Goal: Find specific page/section: Find specific page/section

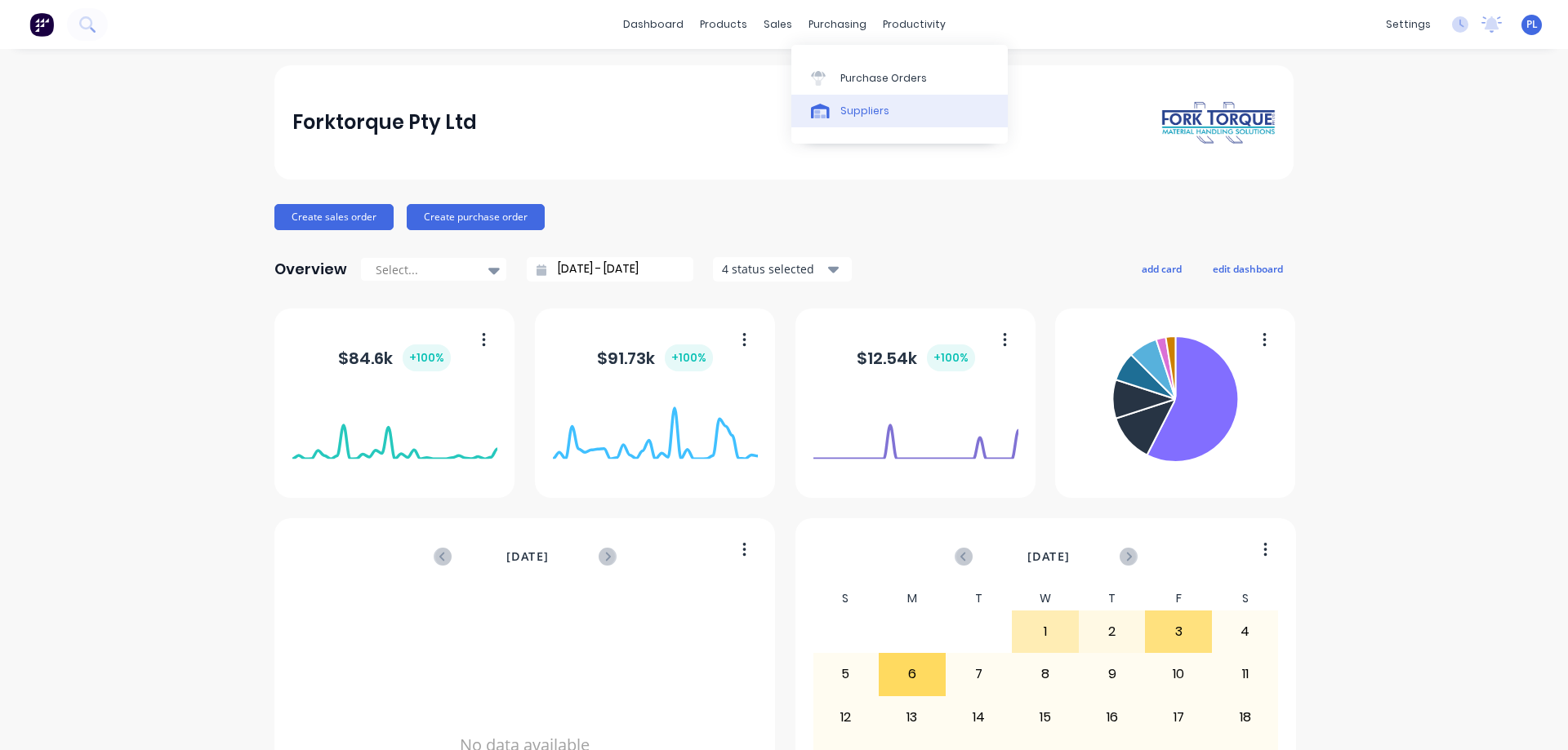
click at [849, 114] on div "Suppliers" at bounding box center [864, 111] width 49 height 15
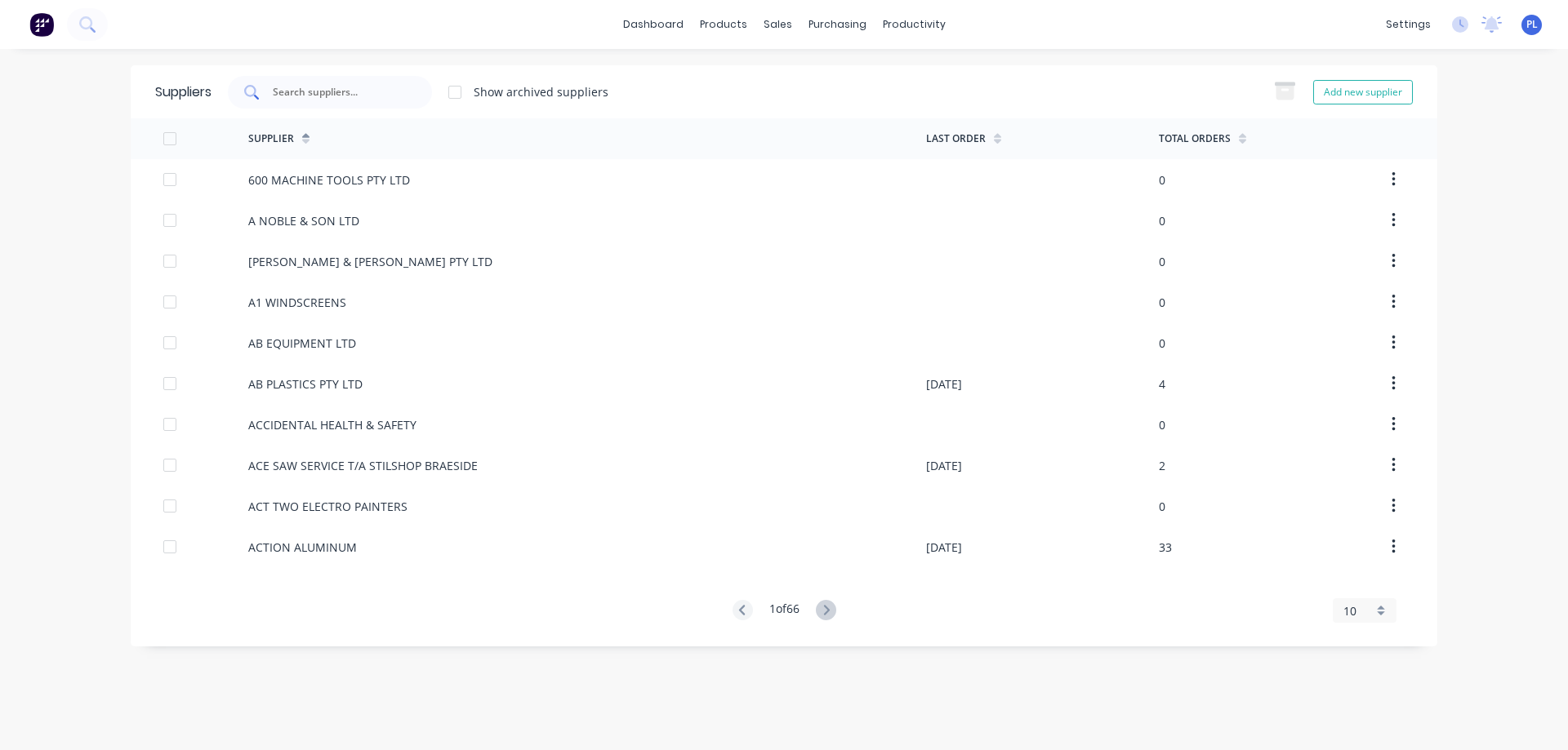
click at [333, 90] on input "text" at bounding box center [339, 92] width 135 height 17
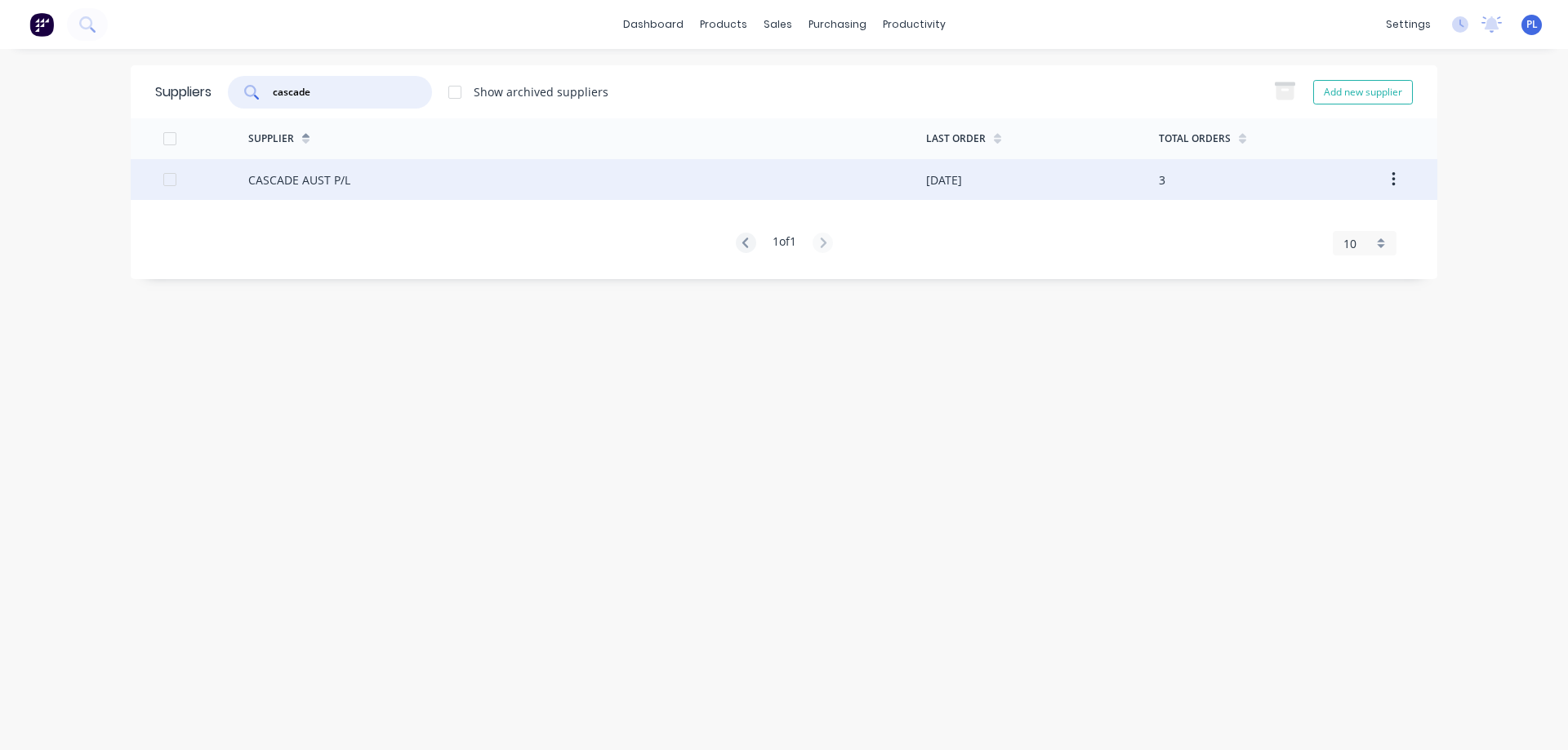
type input "cascade"
click at [305, 186] on div "CASCADE AUST P/L" at bounding box center [299, 180] width 102 height 17
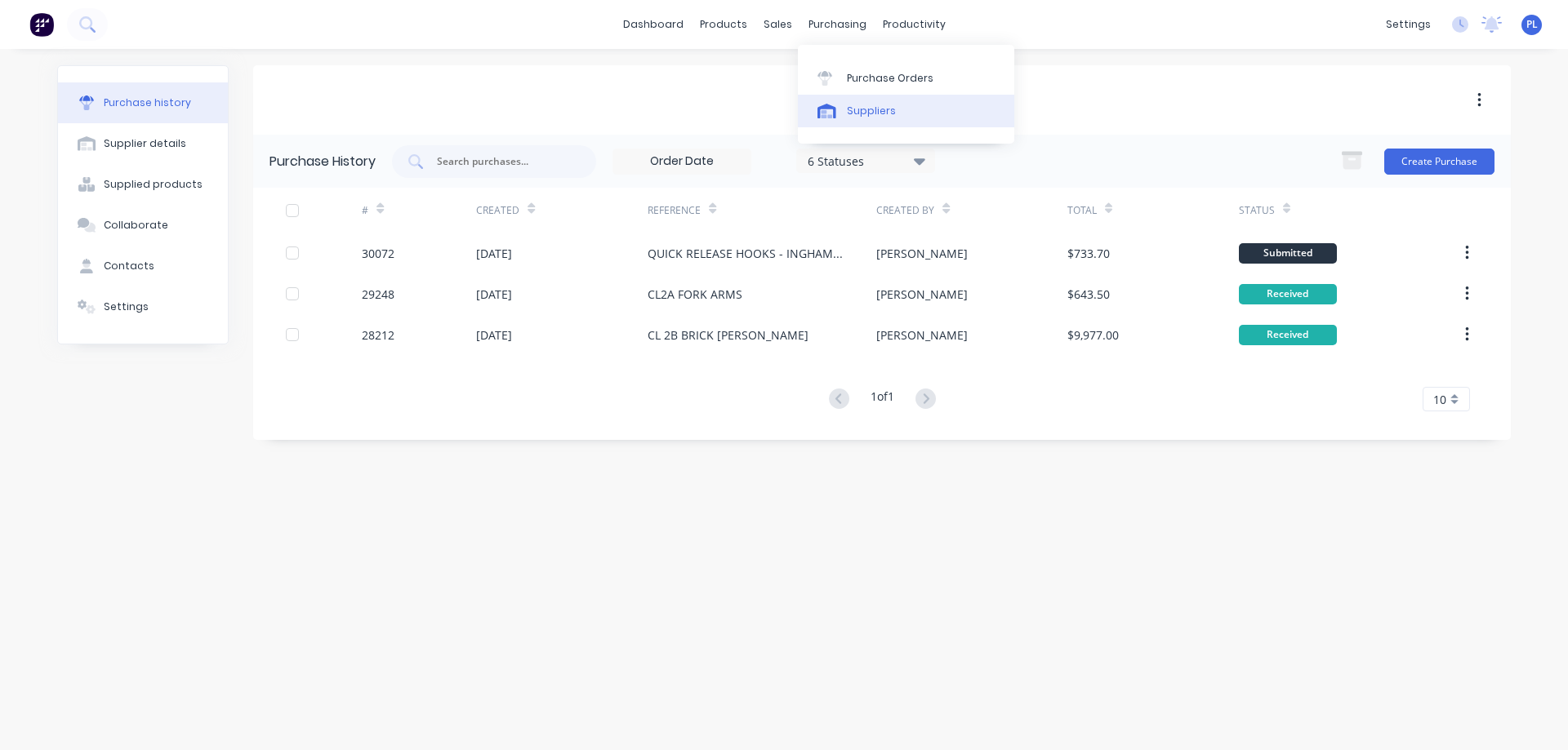
click at [875, 116] on div "Suppliers" at bounding box center [871, 111] width 49 height 15
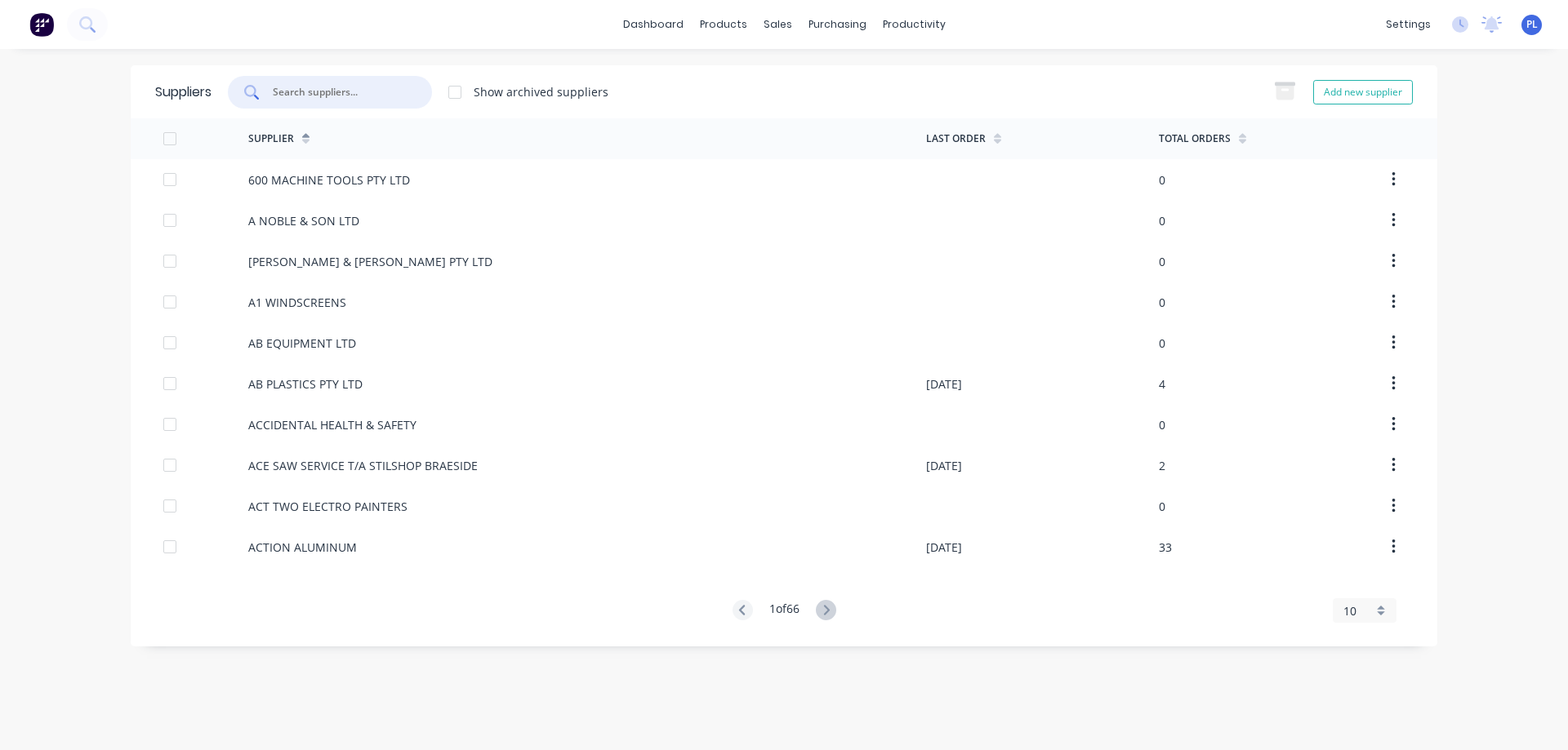
click at [342, 98] on input "text" at bounding box center [339, 92] width 135 height 17
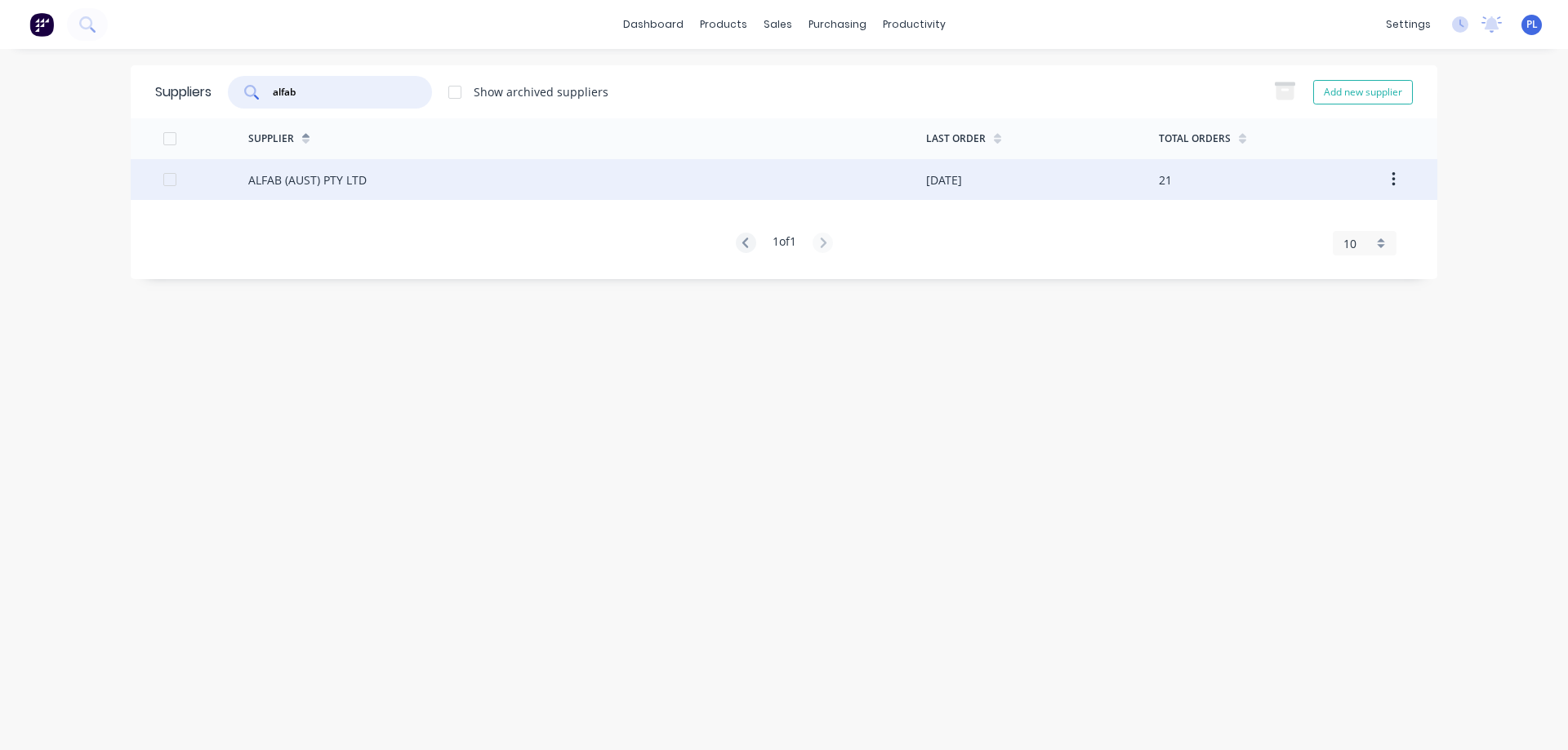
type input "alfab"
click at [305, 177] on div "ALFAB (AUST) PTY LTD" at bounding box center [307, 180] width 119 height 17
